Goal: Transaction & Acquisition: Purchase product/service

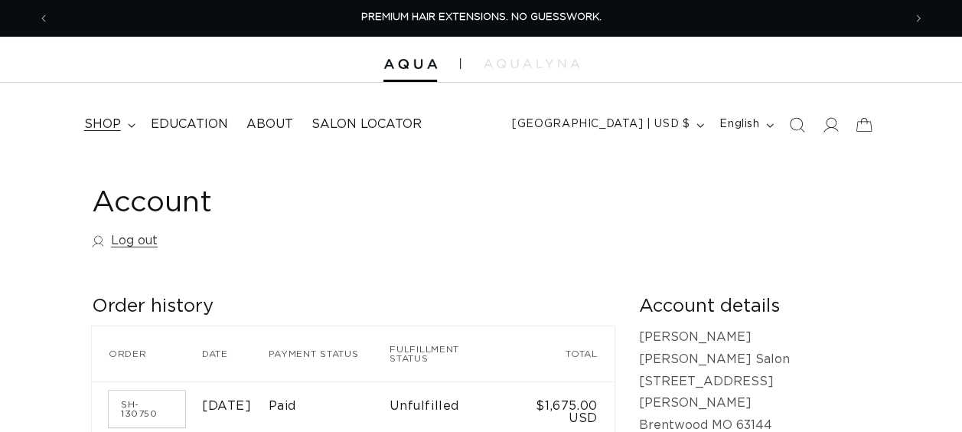
drag, startPoint x: 0, startPoint y: 0, endPoint x: 124, endPoint y: 128, distance: 178.1
click at [124, 128] on summary "shop" at bounding box center [108, 124] width 67 height 34
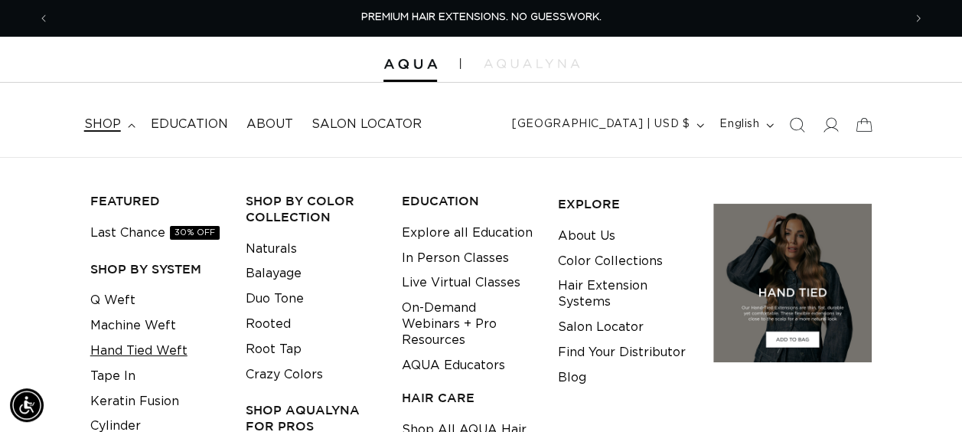
click at [118, 343] on link "Hand Tied Weft" at bounding box center [138, 350] width 97 height 25
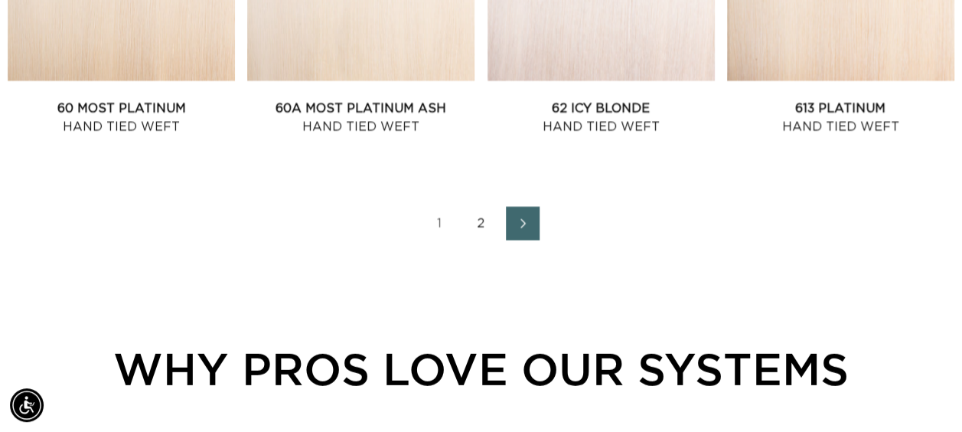
scroll to position [1904, 0]
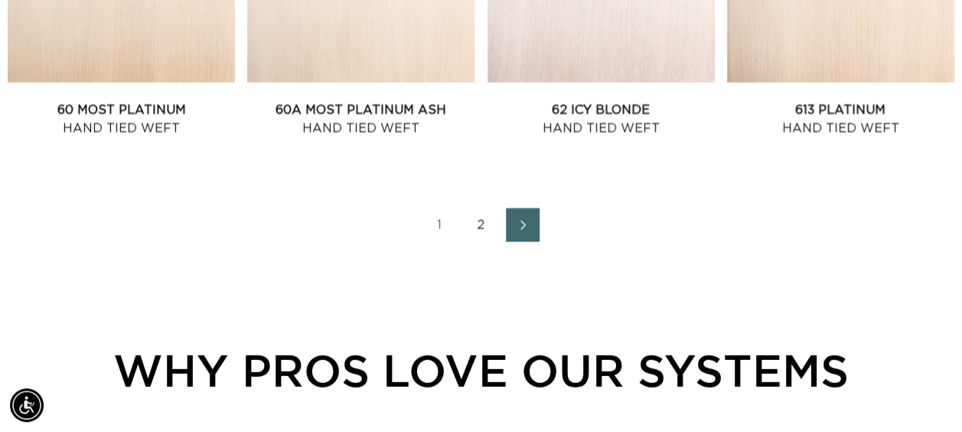
click at [481, 219] on link "2" at bounding box center [482, 225] width 34 height 34
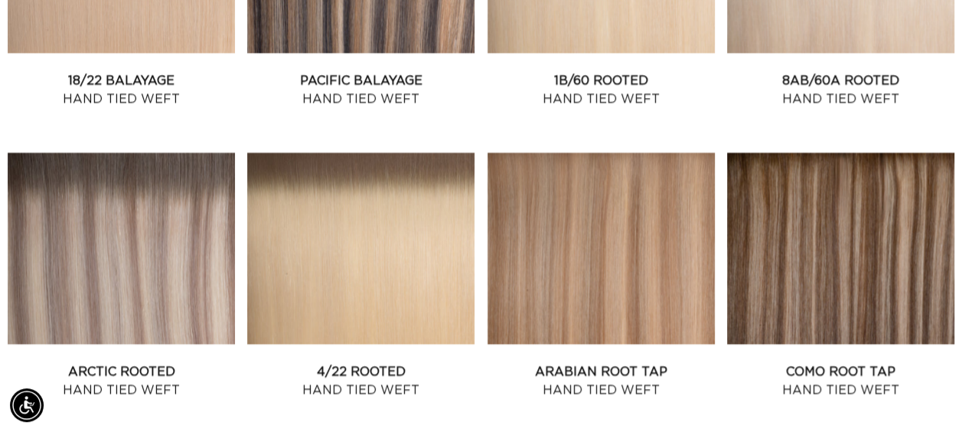
scroll to position [1350, 0]
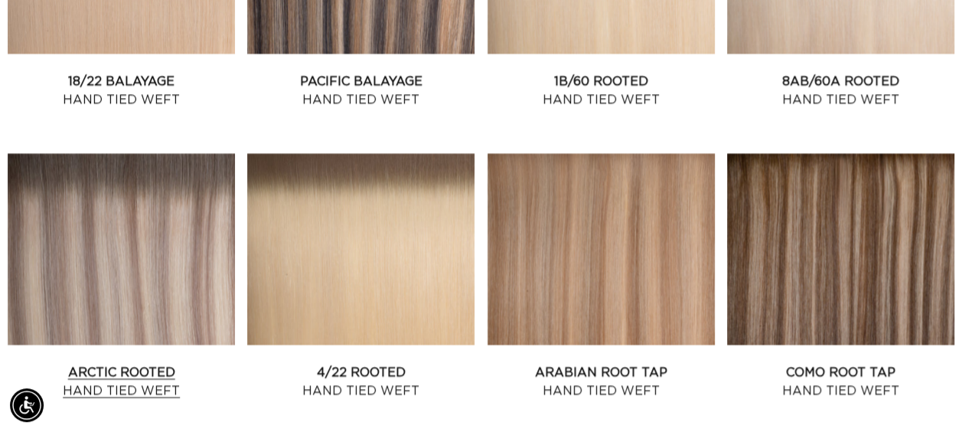
click at [158, 363] on link "Arctic Rooted Hand Tied Weft" at bounding box center [121, 381] width 227 height 37
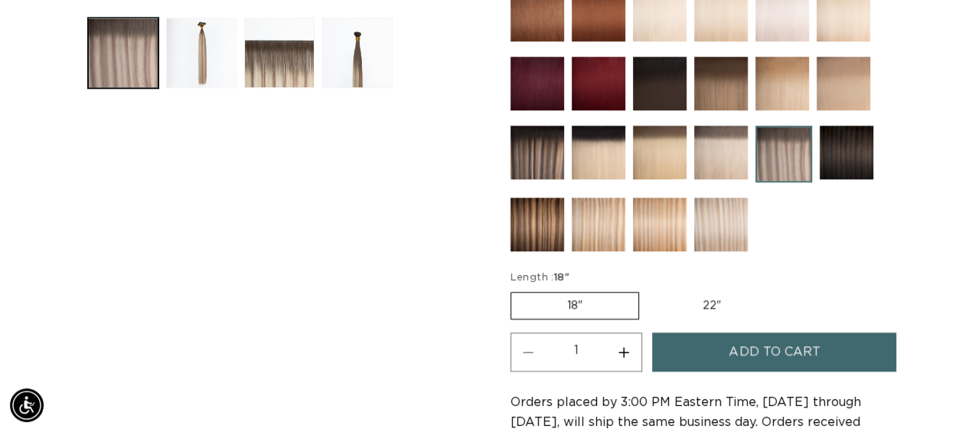
scroll to position [0, 1707]
